Goal: Task Accomplishment & Management: Manage account settings

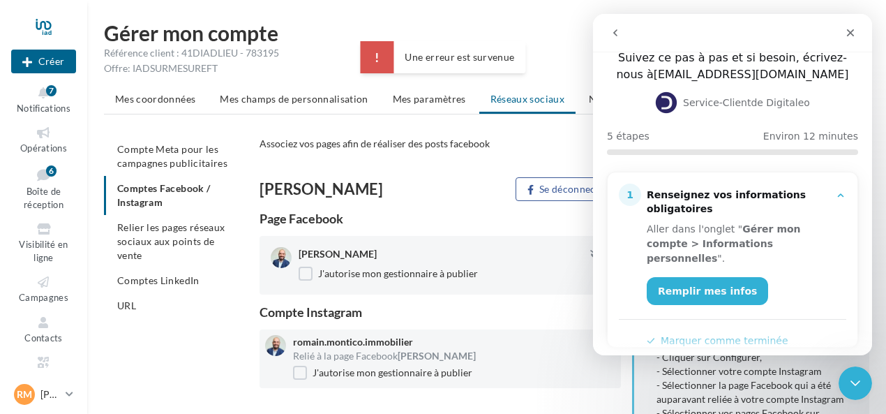
scroll to position [140, 0]
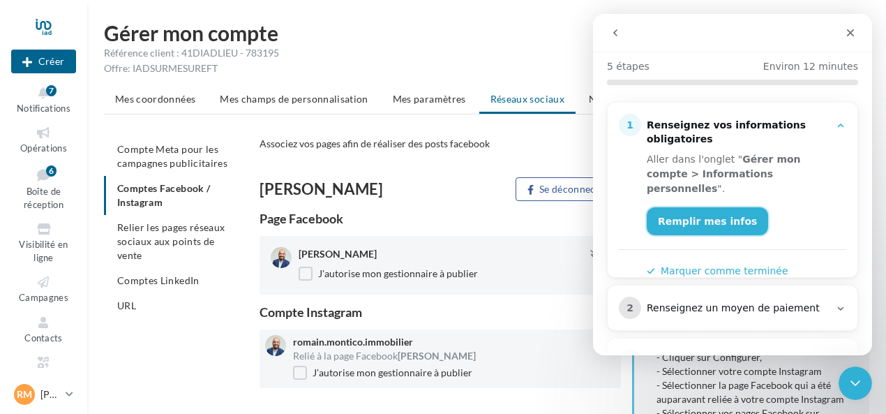
click at [715, 210] on link "Remplir mes infos" at bounding box center [707, 221] width 121 height 28
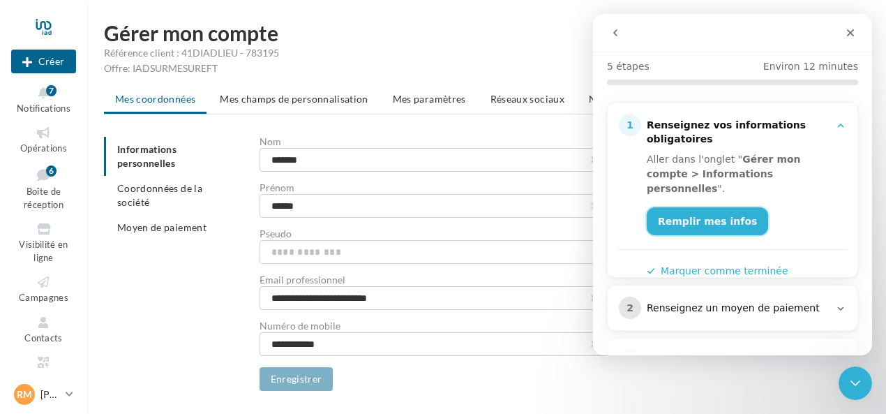
scroll to position [36, 0]
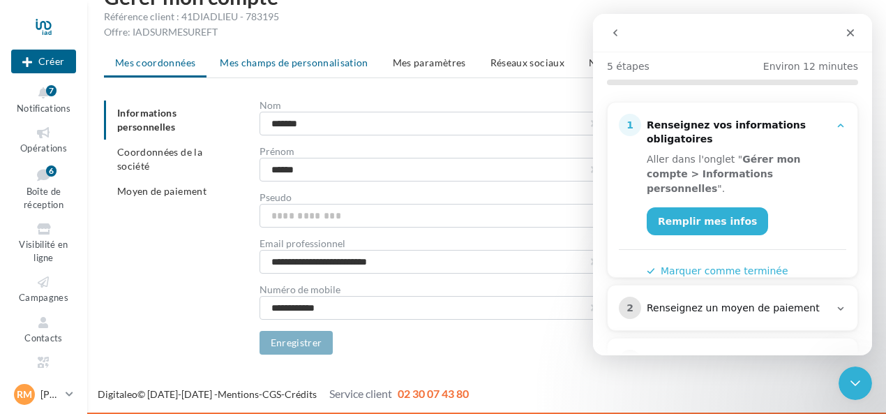
click at [292, 64] on span "Mes champs de personnalisation" at bounding box center [294, 63] width 149 height 12
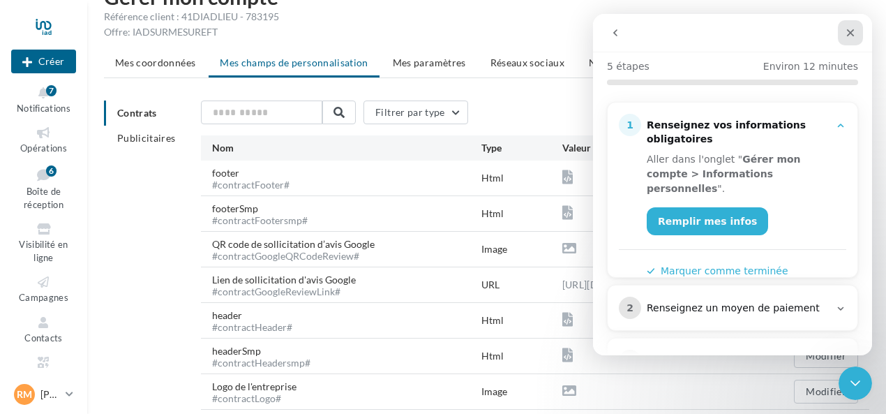
click at [854, 35] on icon "Fermer" at bounding box center [850, 32] width 11 height 11
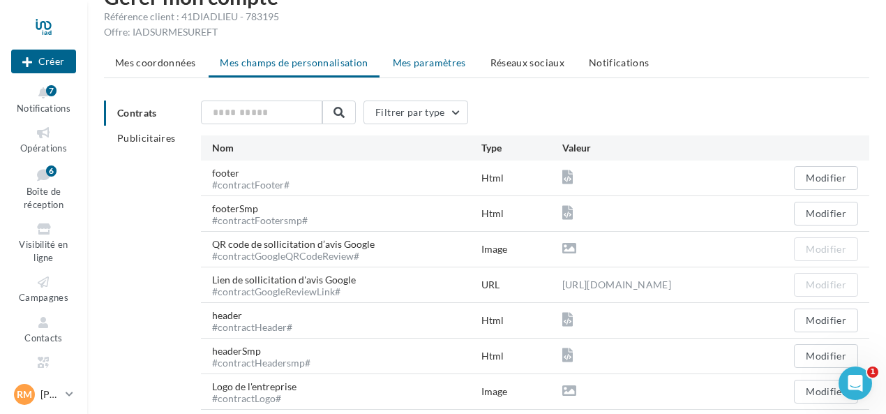
click at [449, 57] on span "Mes paramètres" at bounding box center [429, 63] width 73 height 12
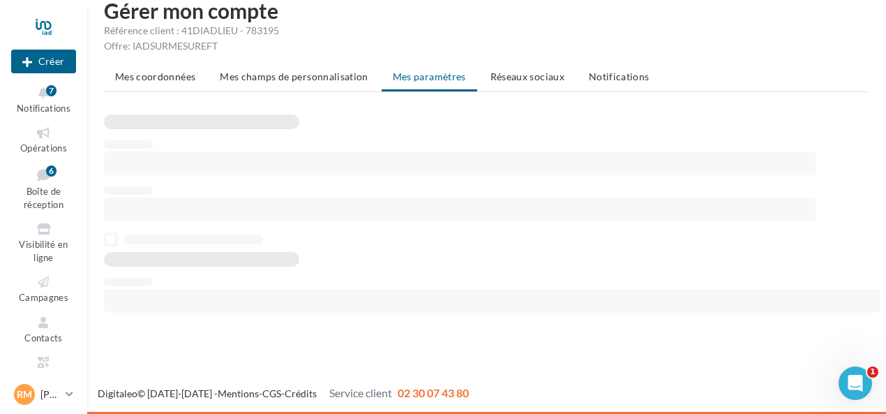
scroll to position [22, 0]
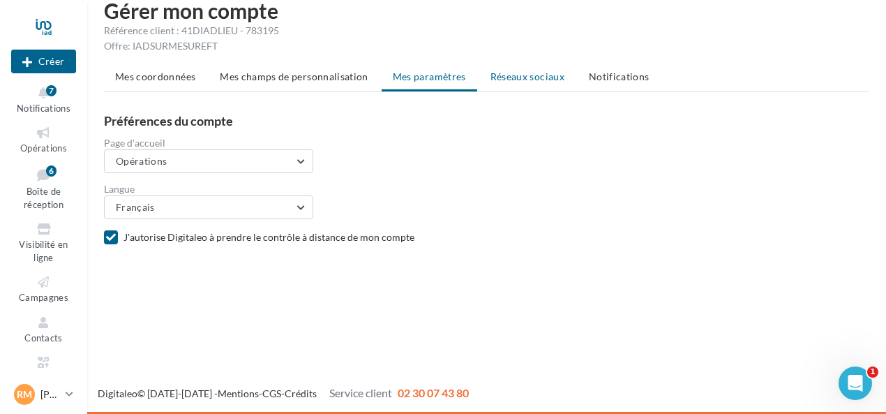
click at [529, 77] on span "Réseaux sociaux" at bounding box center [528, 76] width 74 height 12
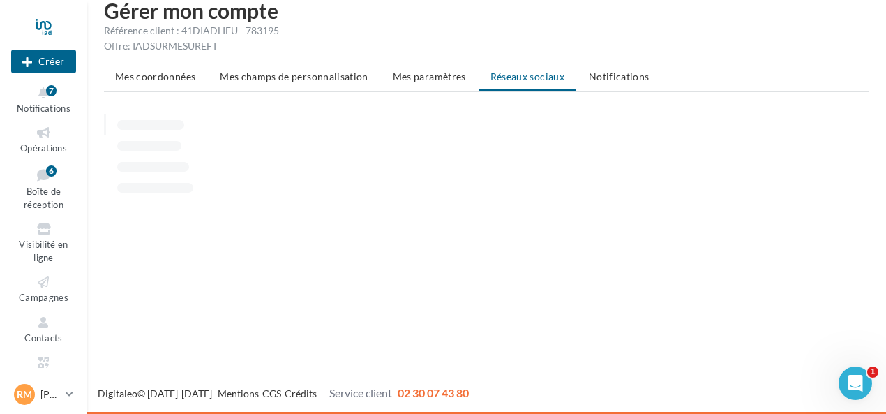
scroll to position [36, 0]
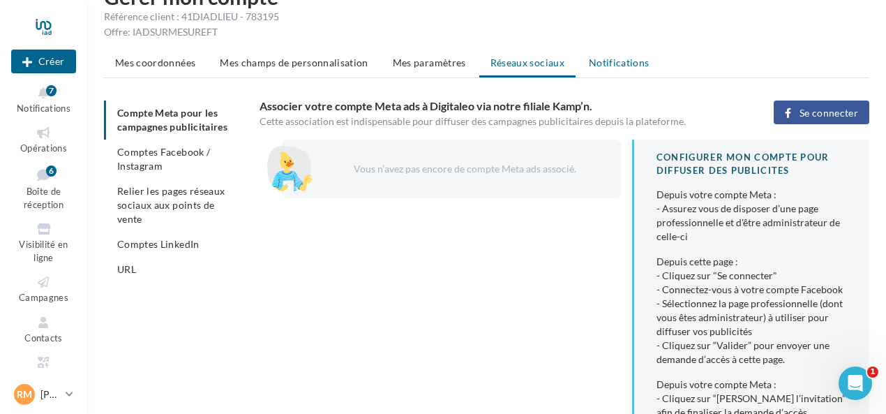
click at [625, 69] on li "Notifications" at bounding box center [619, 62] width 83 height 25
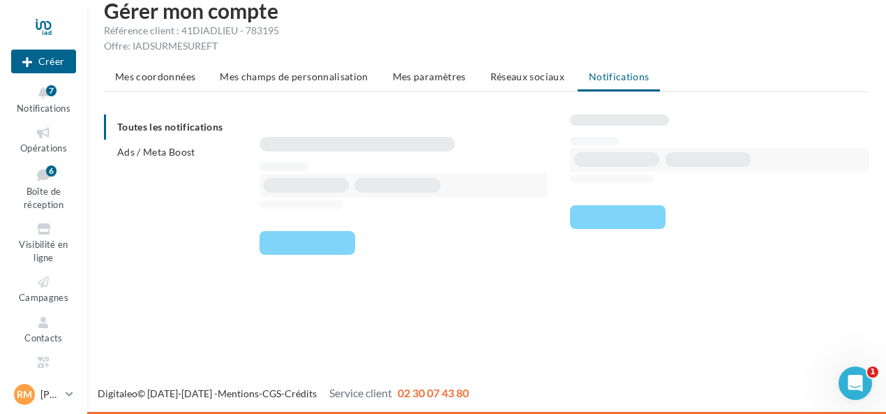
scroll to position [22, 0]
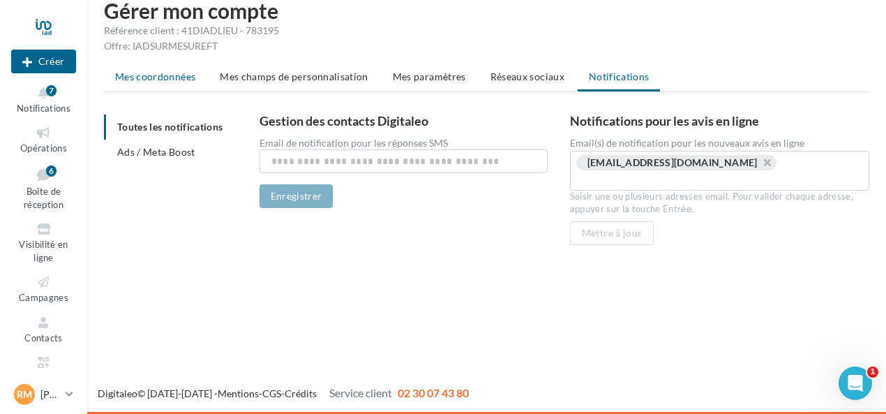
click at [165, 79] on span "Mes coordonnées" at bounding box center [155, 76] width 80 height 12
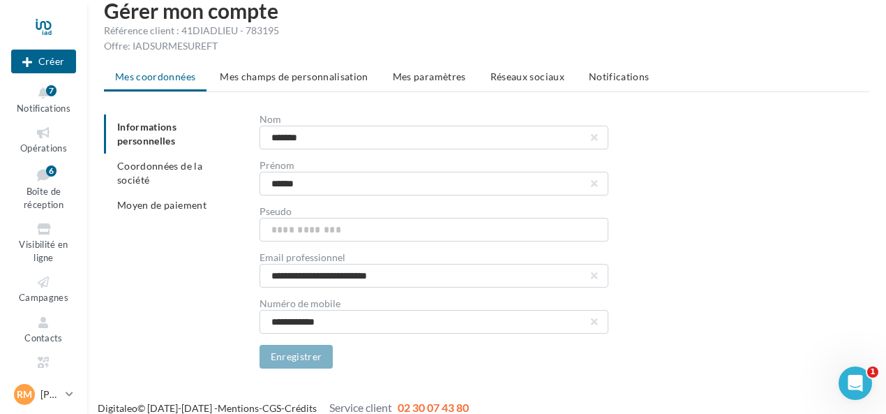
scroll to position [36, 0]
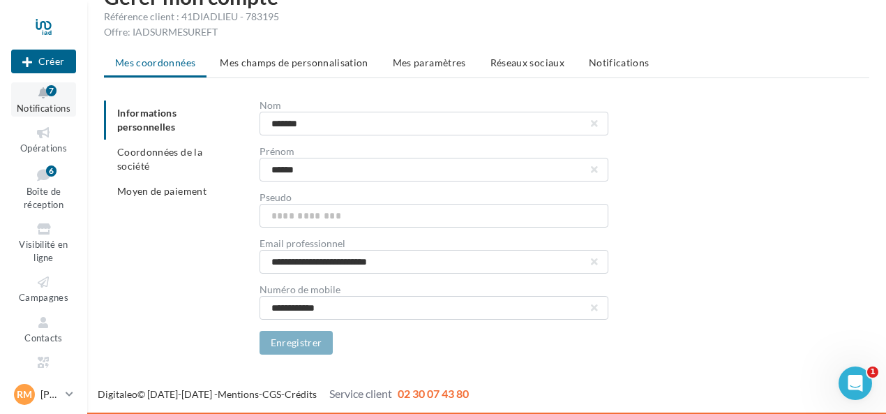
click at [51, 95] on div "7" at bounding box center [51, 90] width 10 height 11
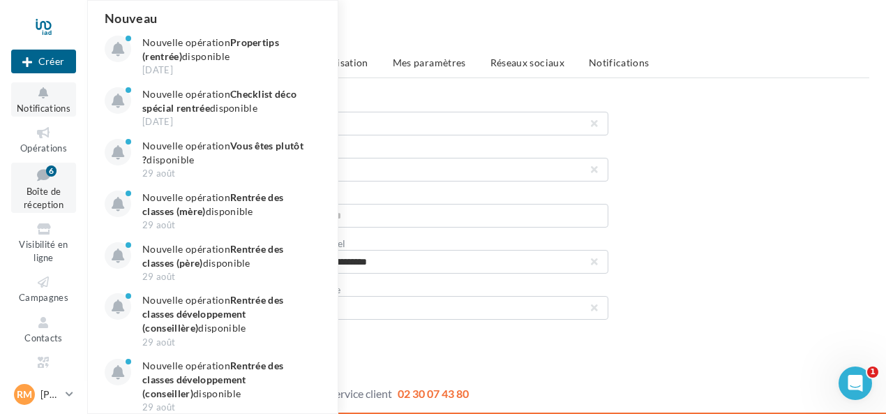
click at [56, 171] on div "6" at bounding box center [51, 170] width 10 height 11
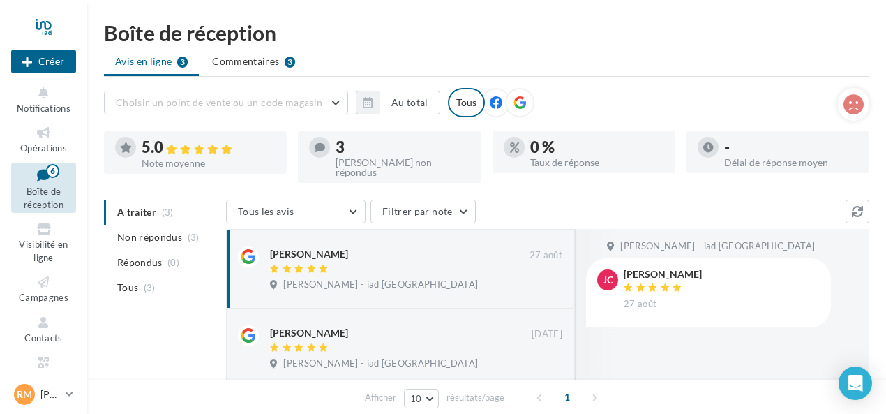
click at [369, 155] on div "3 Avis non répondus" at bounding box center [403, 159] width 134 height 38
click at [519, 149] on div at bounding box center [514, 147] width 21 height 21
click at [494, 100] on icon at bounding box center [496, 102] width 13 height 13
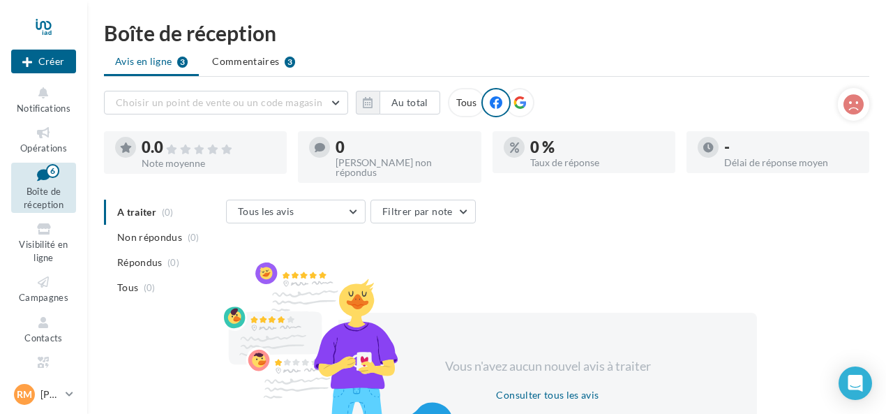
click at [468, 98] on div "Tous" at bounding box center [466, 102] width 37 height 29
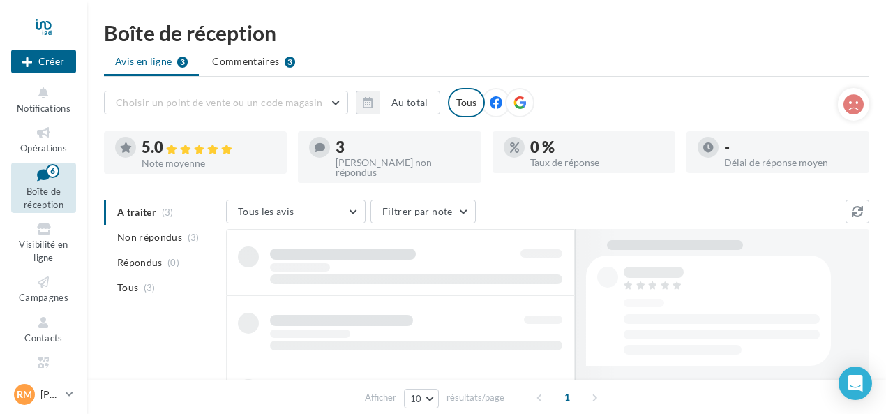
click at [532, 101] on div at bounding box center [519, 102] width 29 height 29
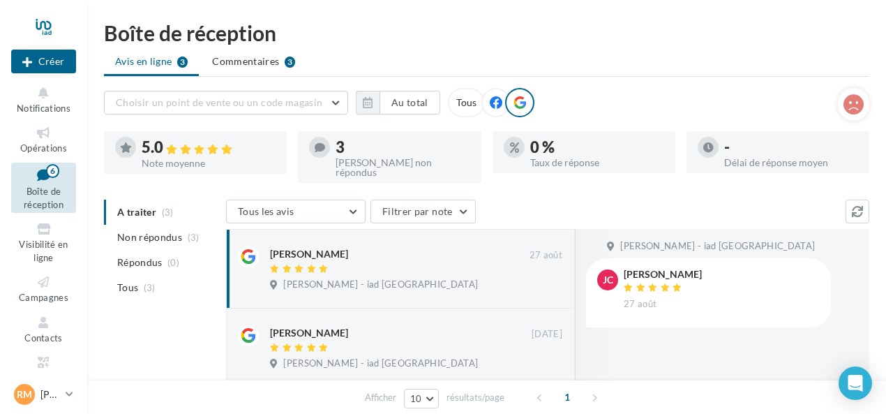
click at [471, 101] on div "Tous" at bounding box center [466, 102] width 37 height 29
click at [40, 236] on icon at bounding box center [43, 229] width 57 height 16
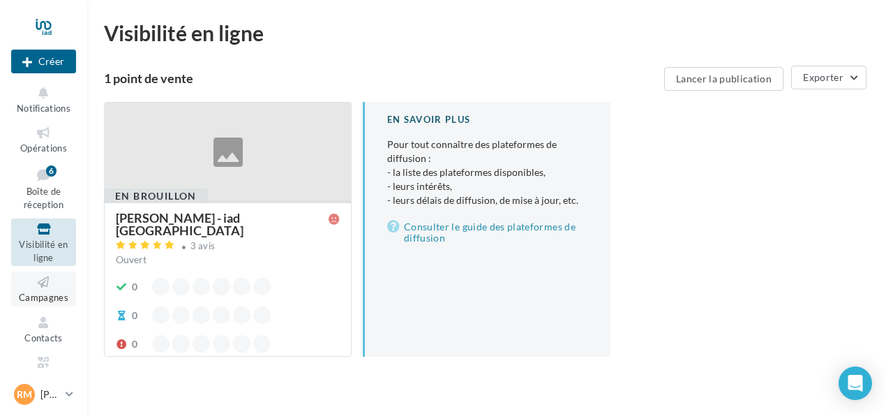
click at [40, 281] on icon at bounding box center [43, 282] width 57 height 16
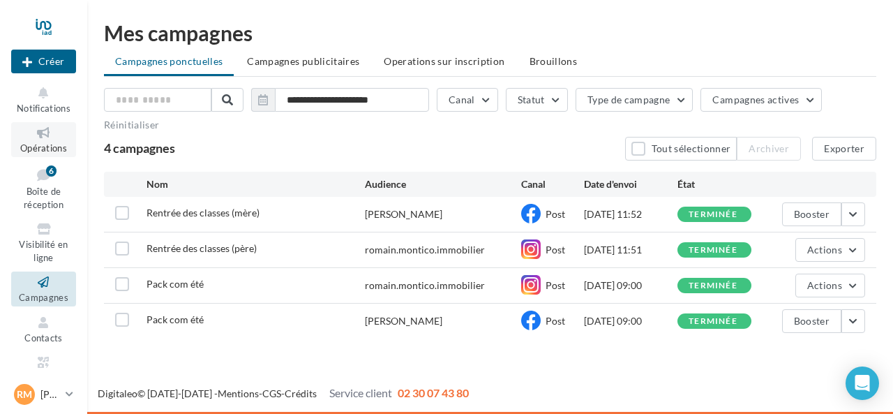
click at [45, 140] on icon at bounding box center [43, 133] width 57 height 16
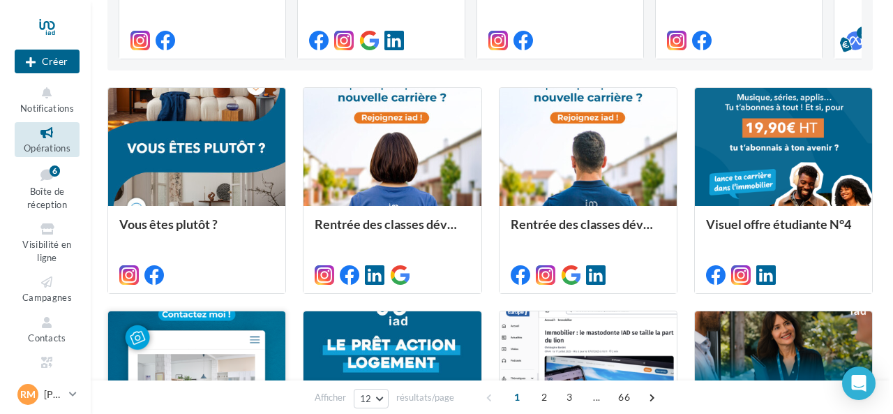
scroll to position [279, 0]
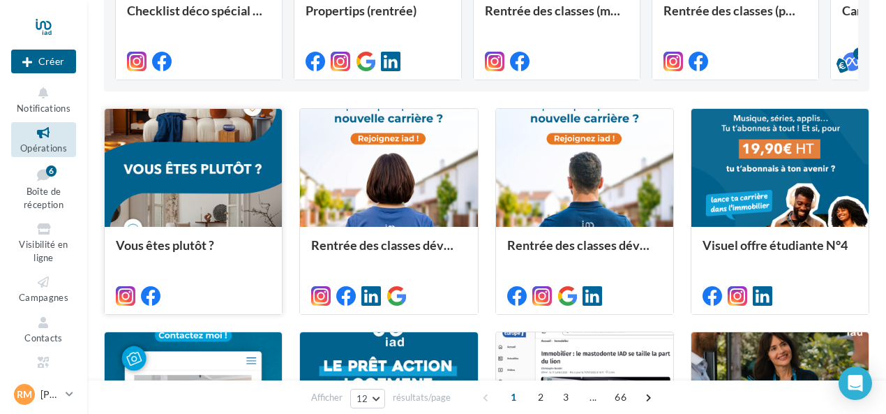
click at [201, 158] on div at bounding box center [193, 168] width 177 height 119
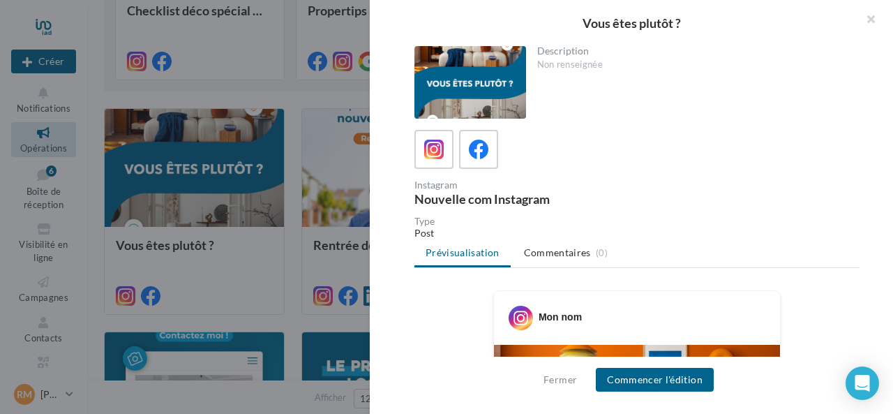
click at [446, 82] on div at bounding box center [471, 82] width 112 height 73
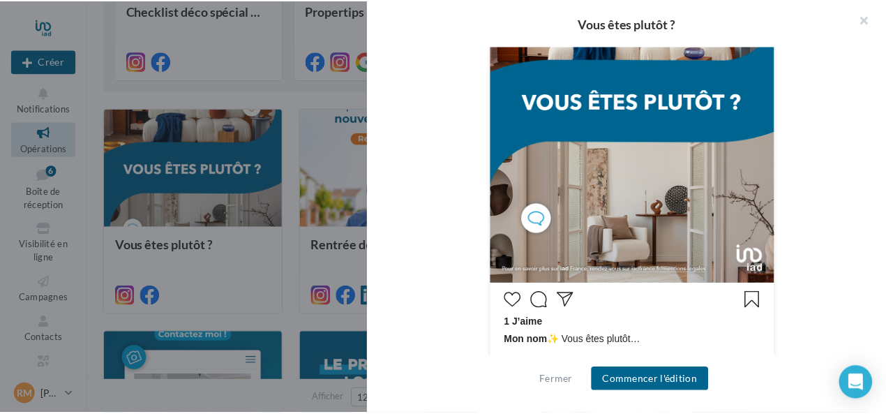
scroll to position [352, 0]
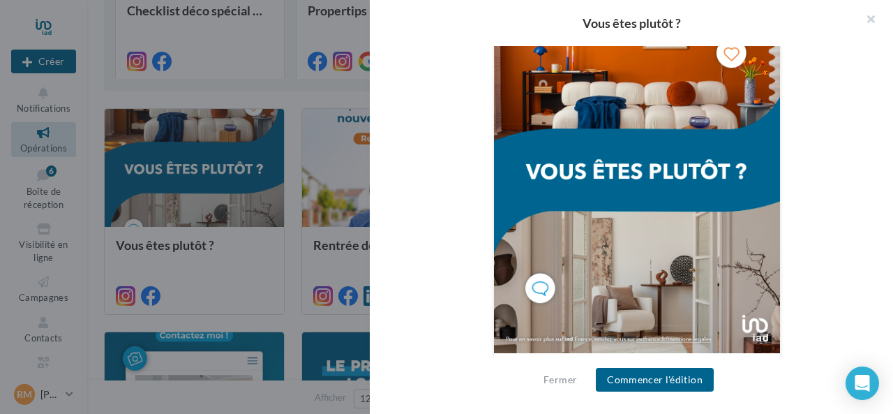
click at [268, 133] on div at bounding box center [446, 207] width 893 height 414
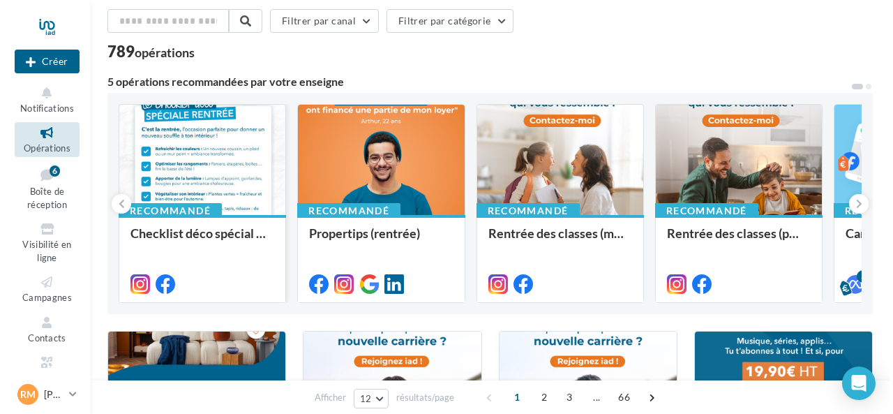
scroll to position [70, 0]
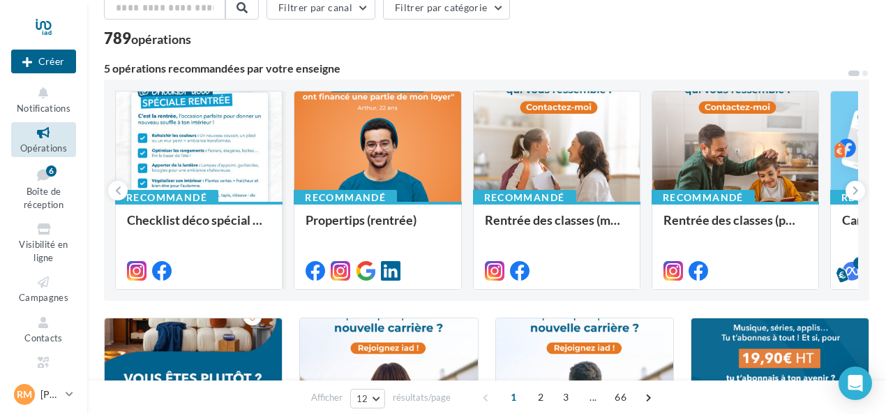
click at [215, 149] on div at bounding box center [199, 147] width 166 height 112
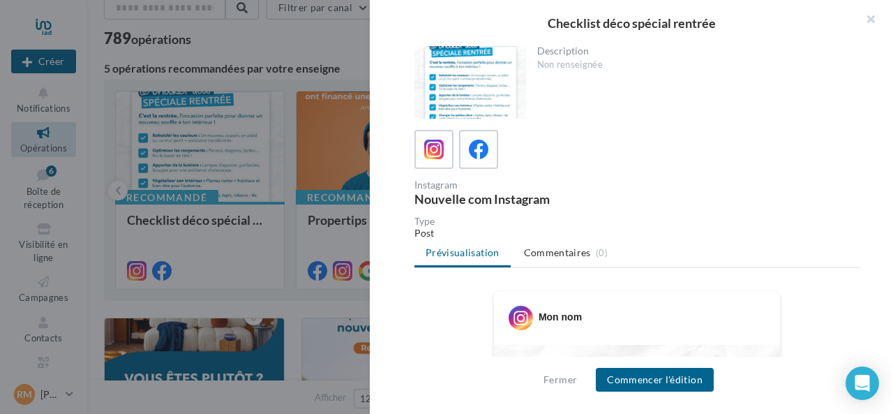
click at [479, 87] on div at bounding box center [471, 82] width 112 height 73
click at [429, 152] on icon at bounding box center [434, 150] width 20 height 20
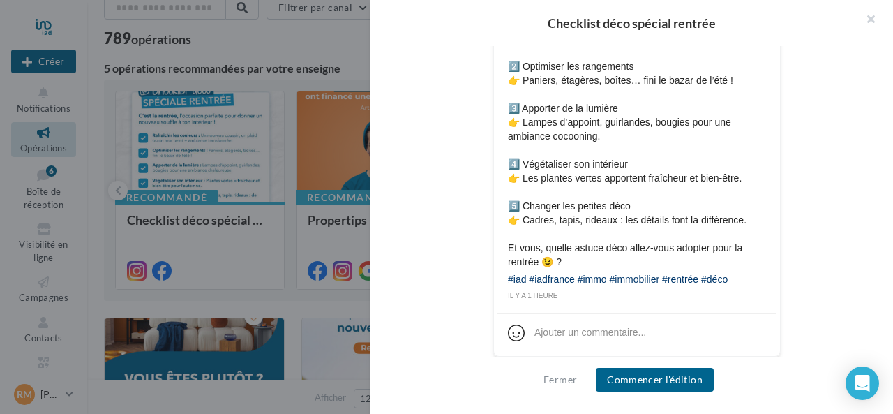
scroll to position [868, 0]
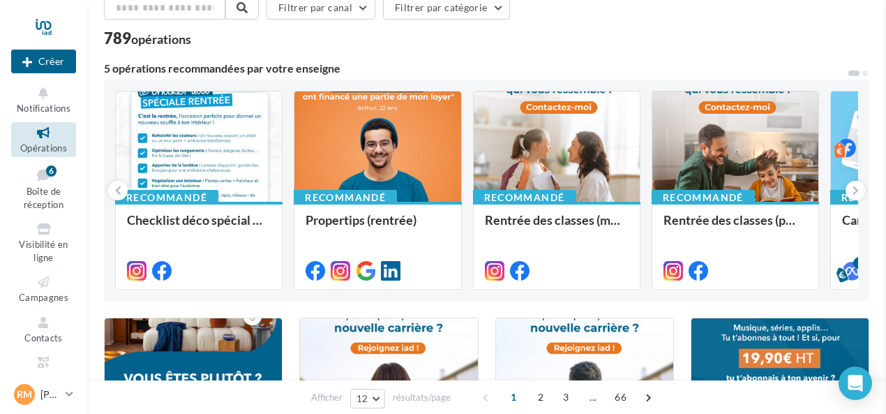
click at [392, 106] on div at bounding box center [378, 147] width 166 height 112
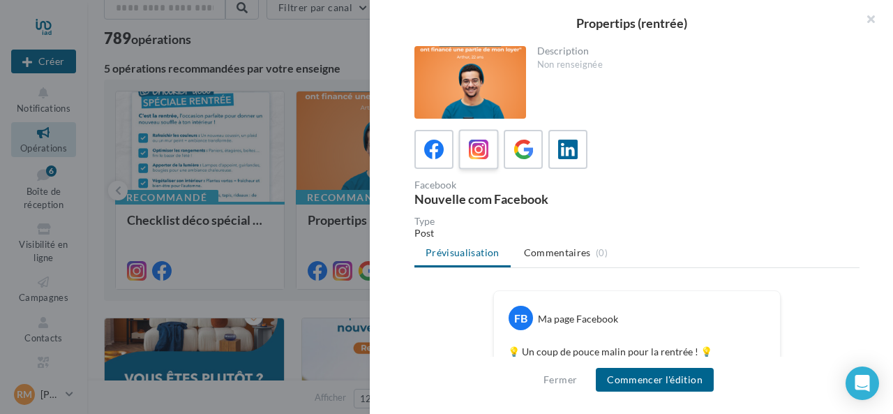
click at [475, 156] on icon at bounding box center [479, 150] width 20 height 20
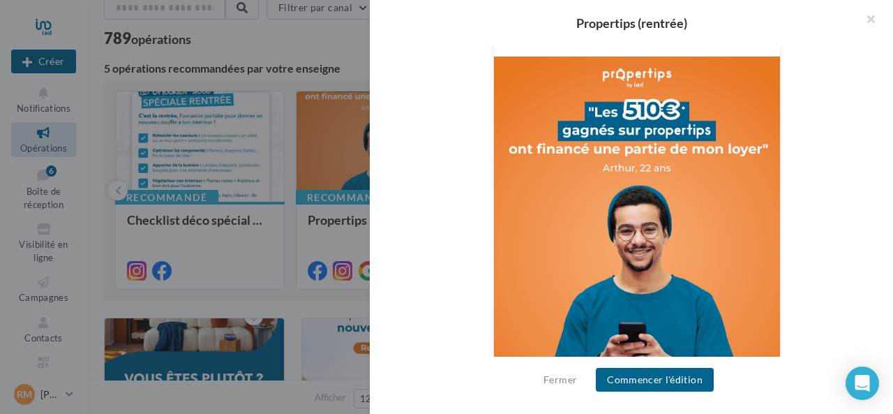
scroll to position [419, 0]
